Goal: Transaction & Acquisition: Purchase product/service

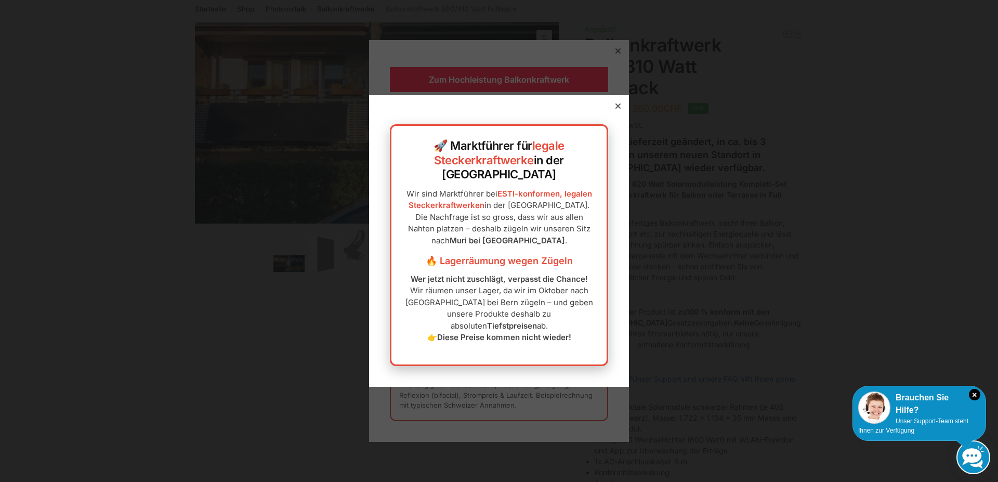
scroll to position [52, 0]
click at [609, 55] on div at bounding box center [499, 241] width 998 height 482
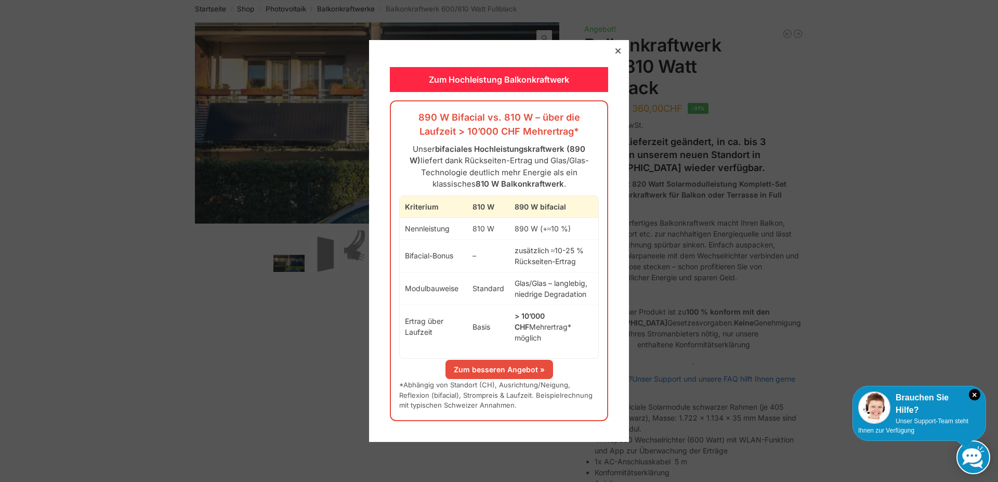
click at [615, 54] on icon at bounding box center [617, 50] width 5 height 5
